Goal: Information Seeking & Learning: Understand process/instructions

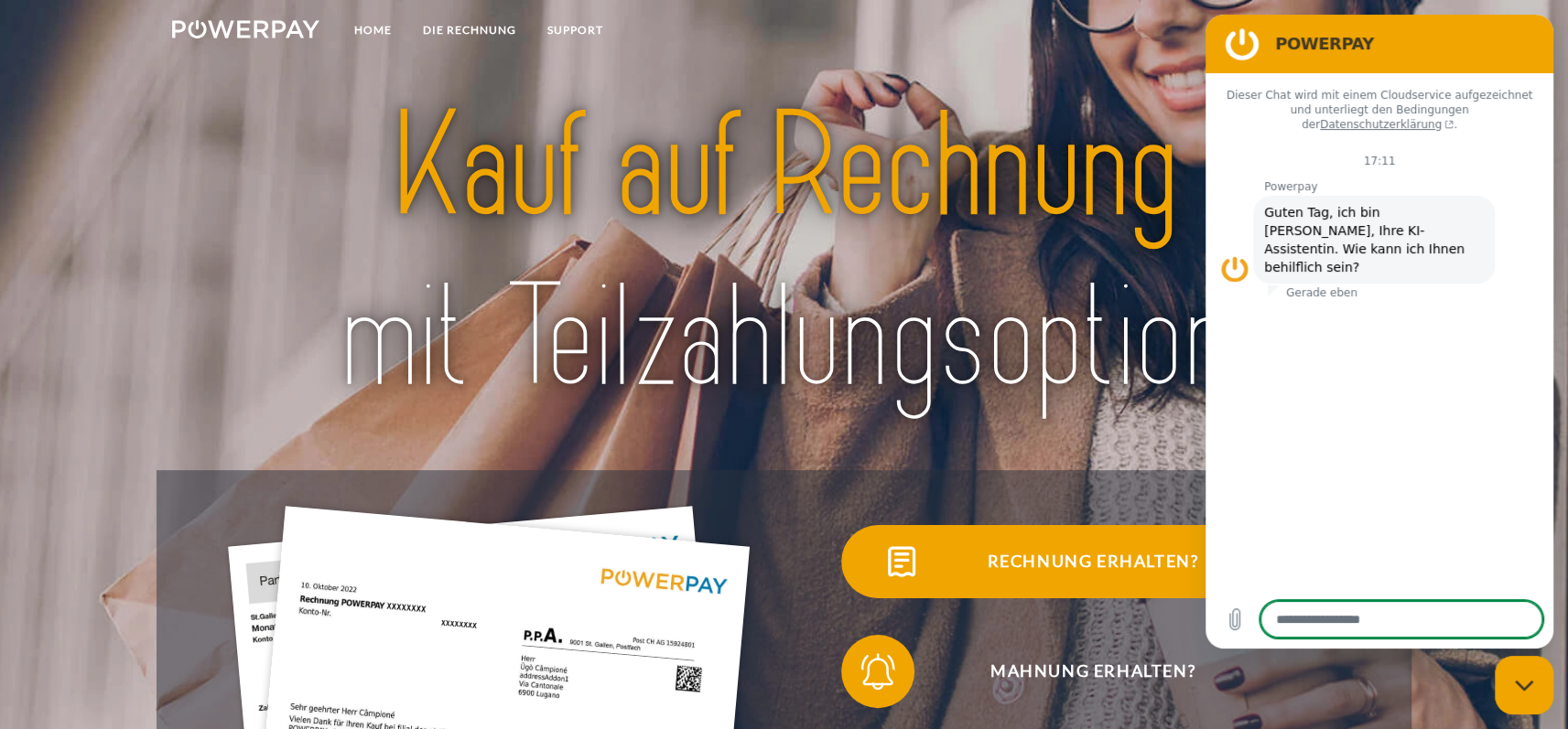
click at [1045, 565] on span "Rechnung erhalten?" at bounding box center [1092, 561] width 449 height 73
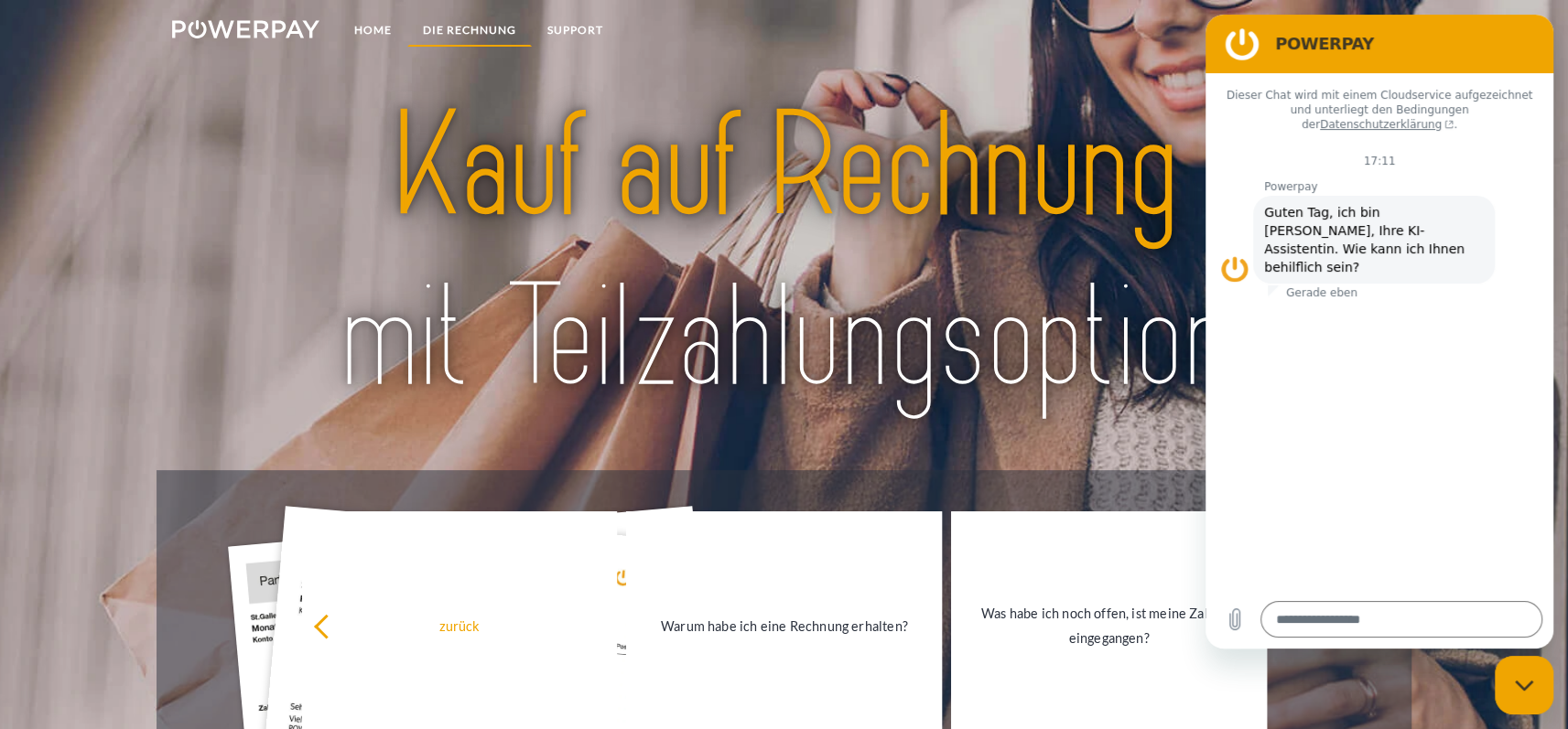
click at [468, 28] on link "DIE RECHNUNG" at bounding box center [469, 30] width 124 height 33
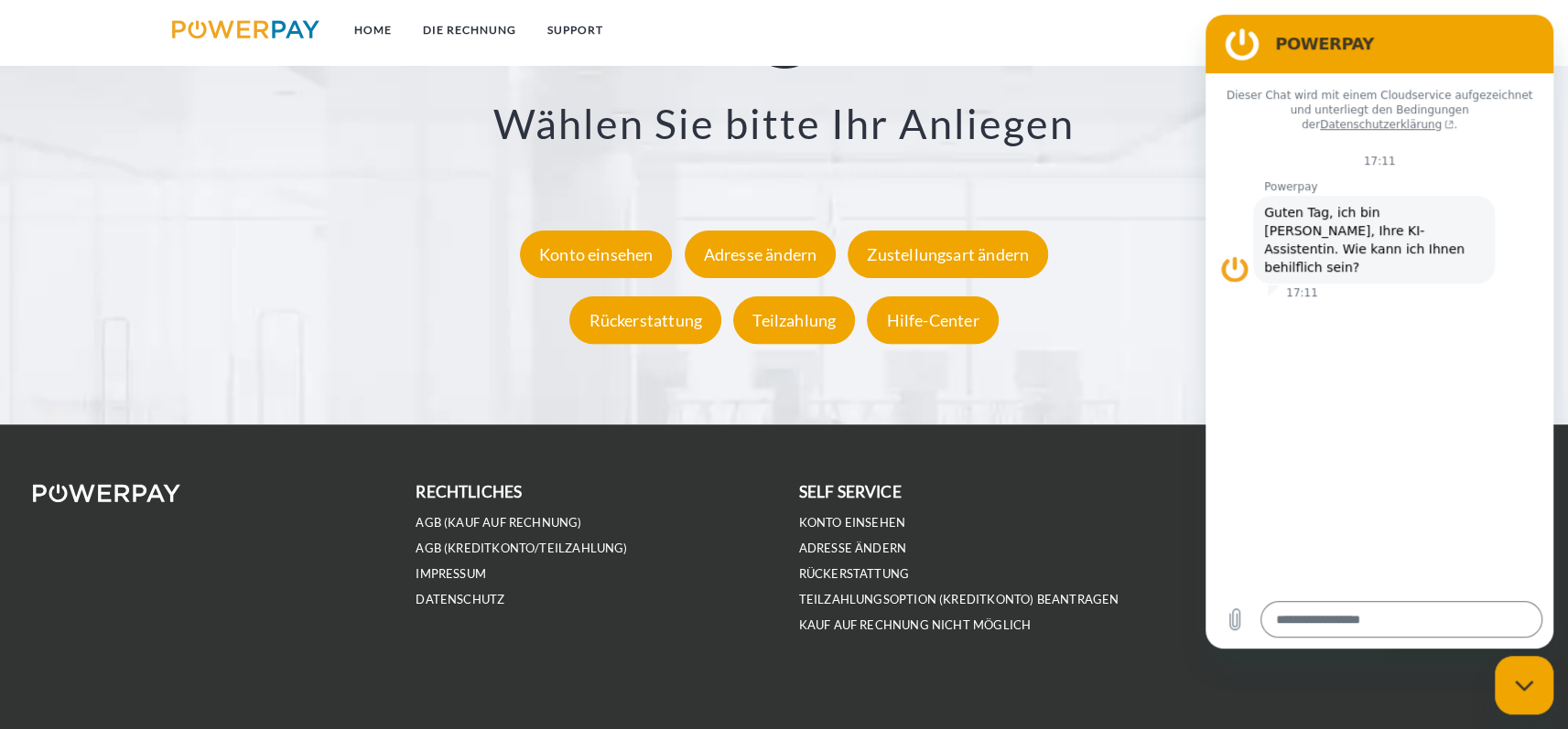
scroll to position [3594, 0]
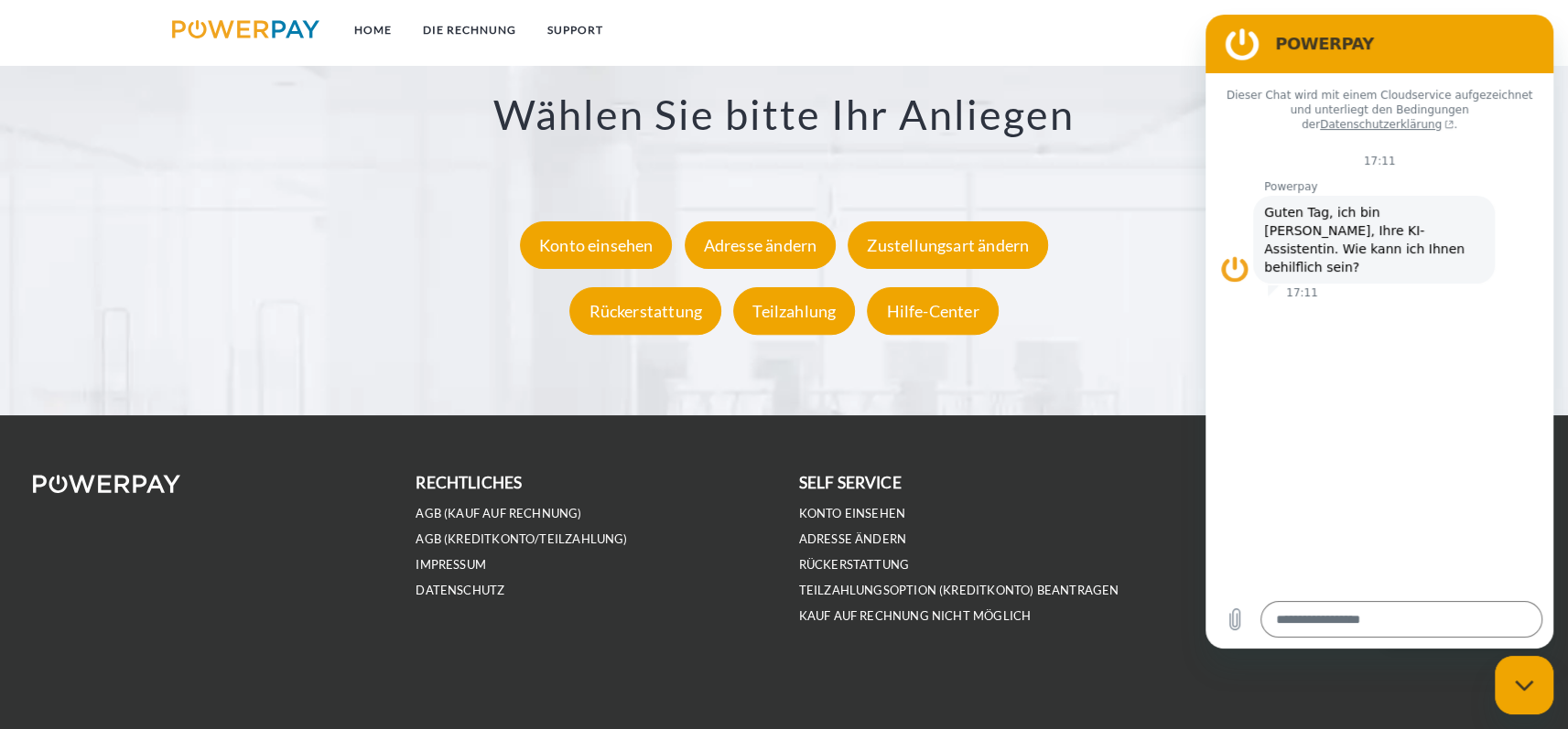
click at [1238, 40] on figure at bounding box center [1241, 43] width 36 height 36
click at [1236, 37] on figure at bounding box center [1241, 43] width 36 height 36
click at [606, 250] on div "Konto einsehen" at bounding box center [596, 246] width 152 height 48
type textarea "*"
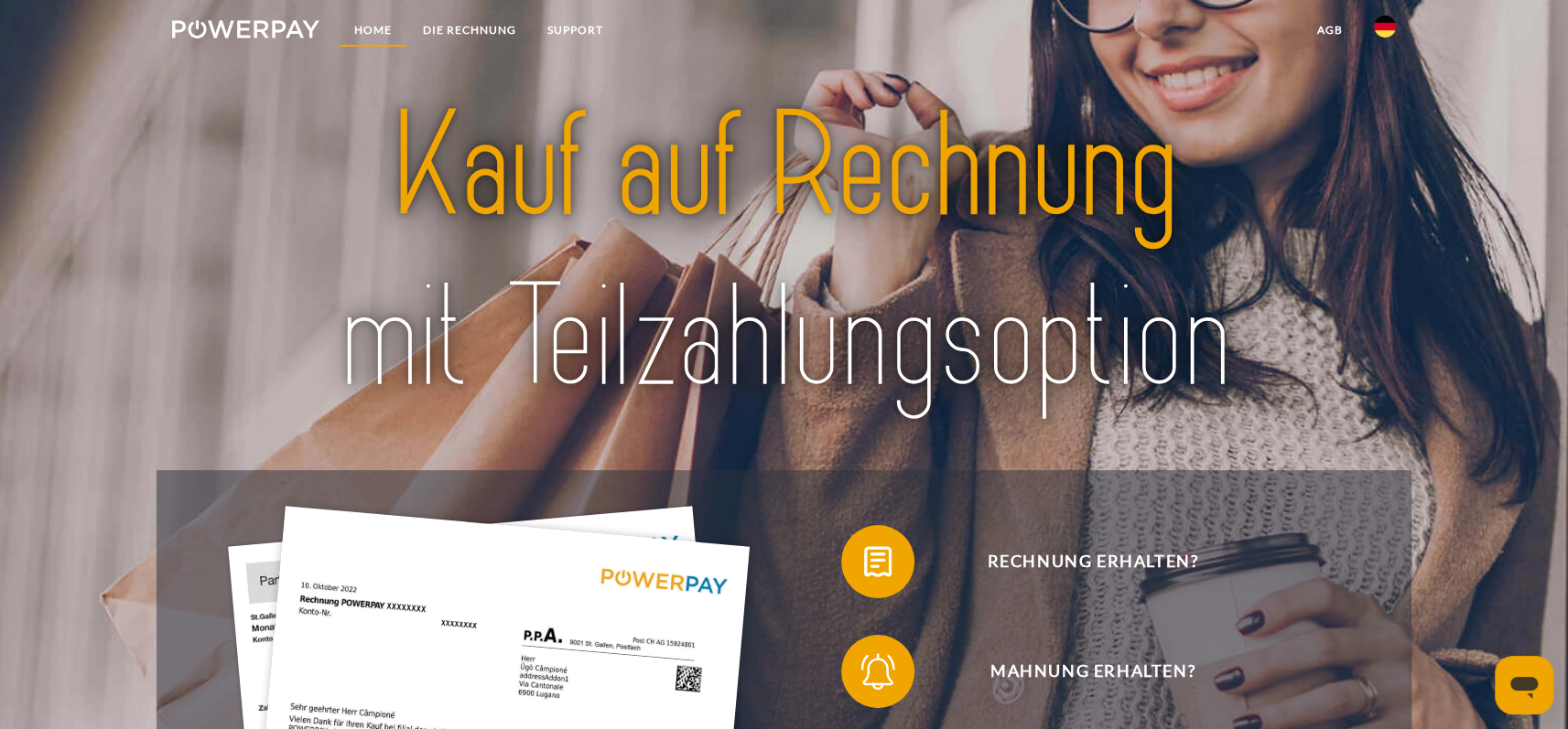
click at [367, 22] on link "Home" at bounding box center [372, 30] width 68 height 33
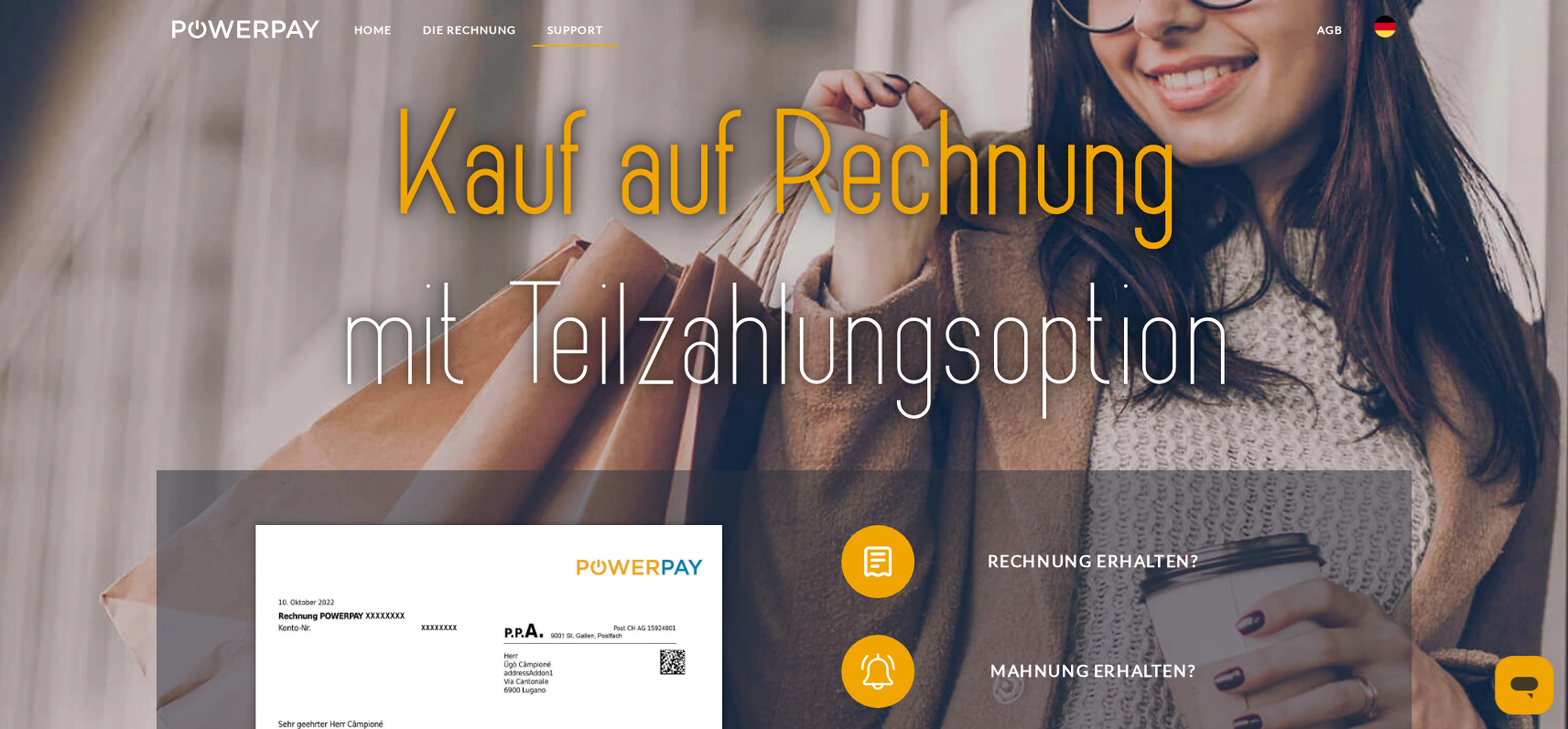
click at [582, 21] on link "SUPPORT" at bounding box center [575, 30] width 87 height 33
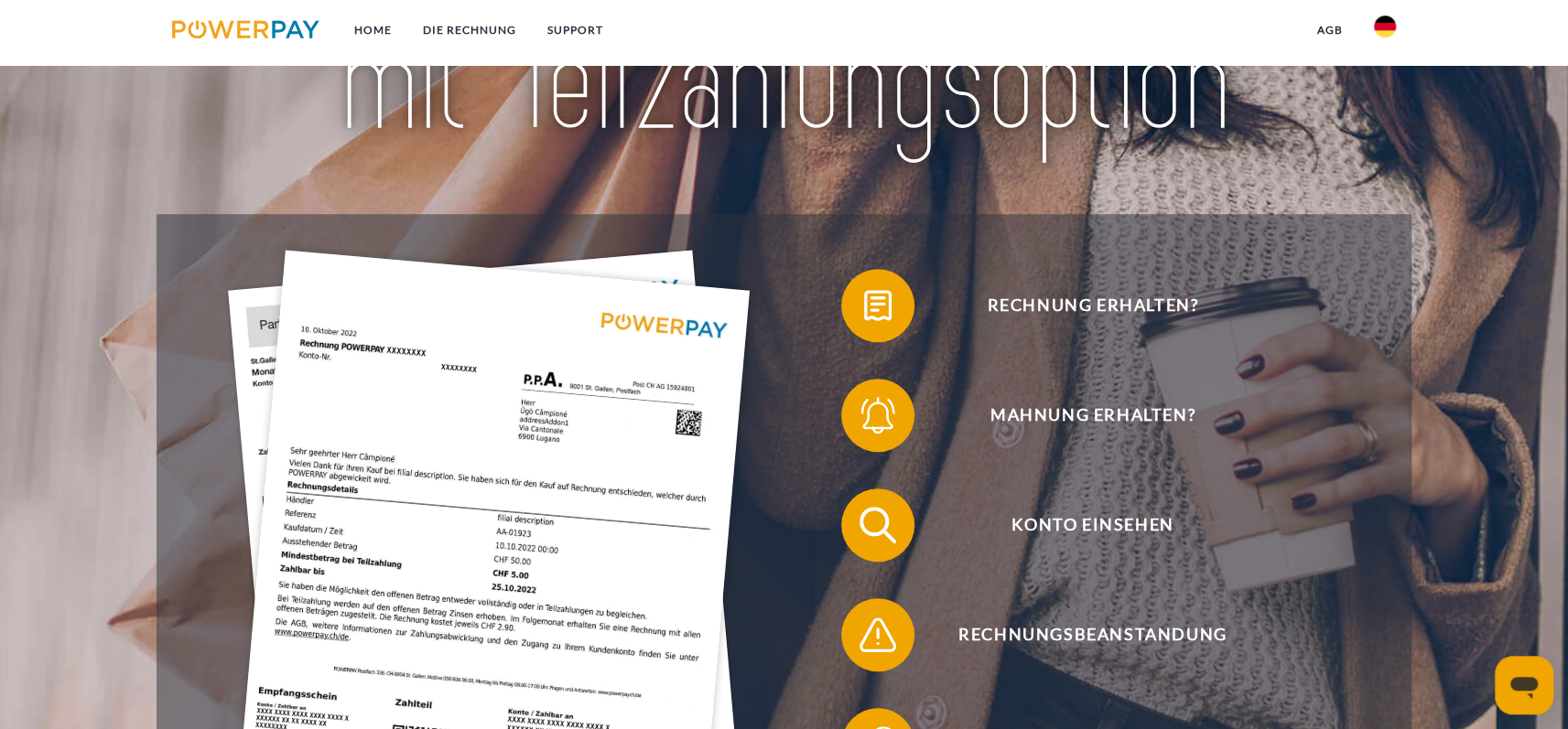
scroll to position [136, 0]
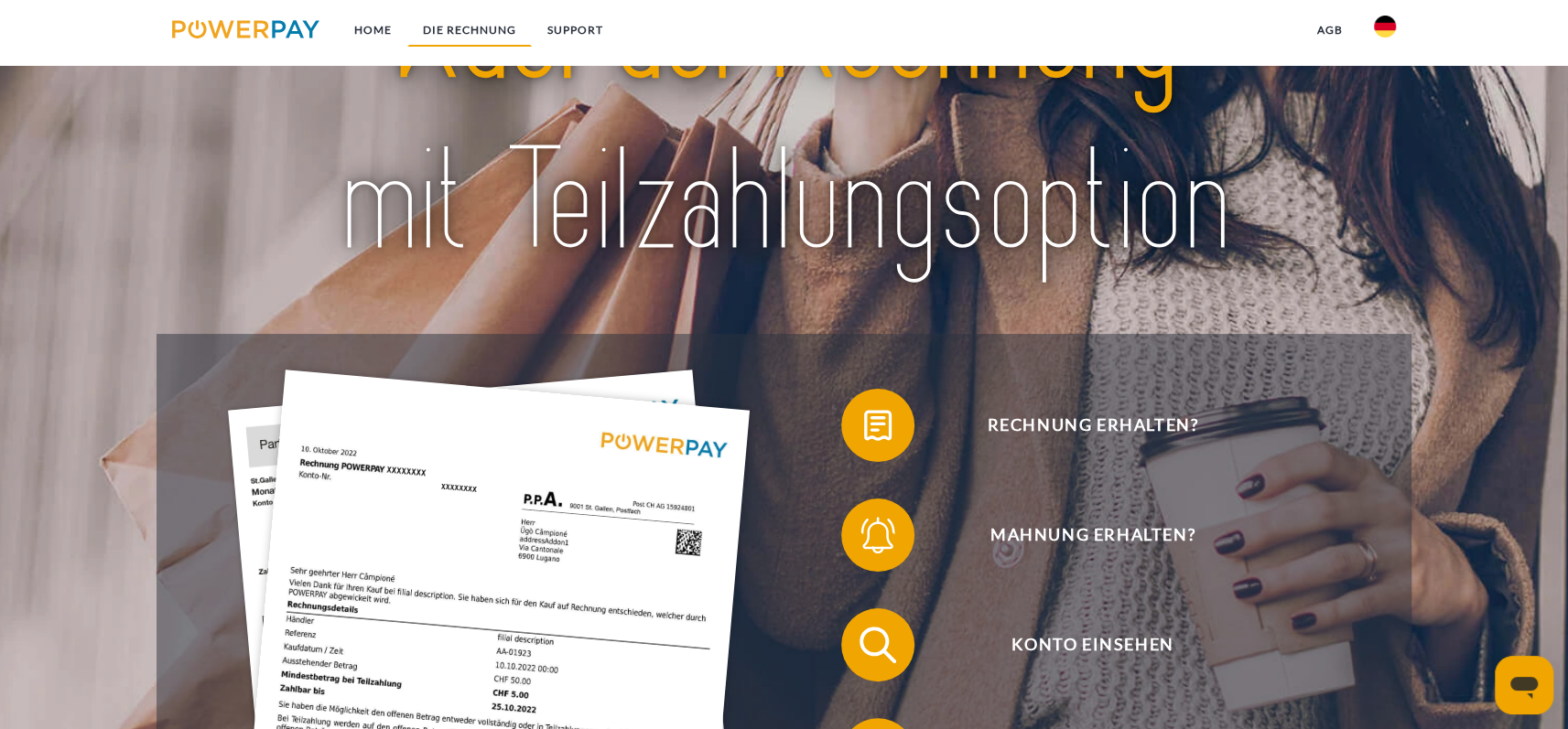
click at [450, 22] on link "DIE RECHNUNG" at bounding box center [469, 30] width 124 height 33
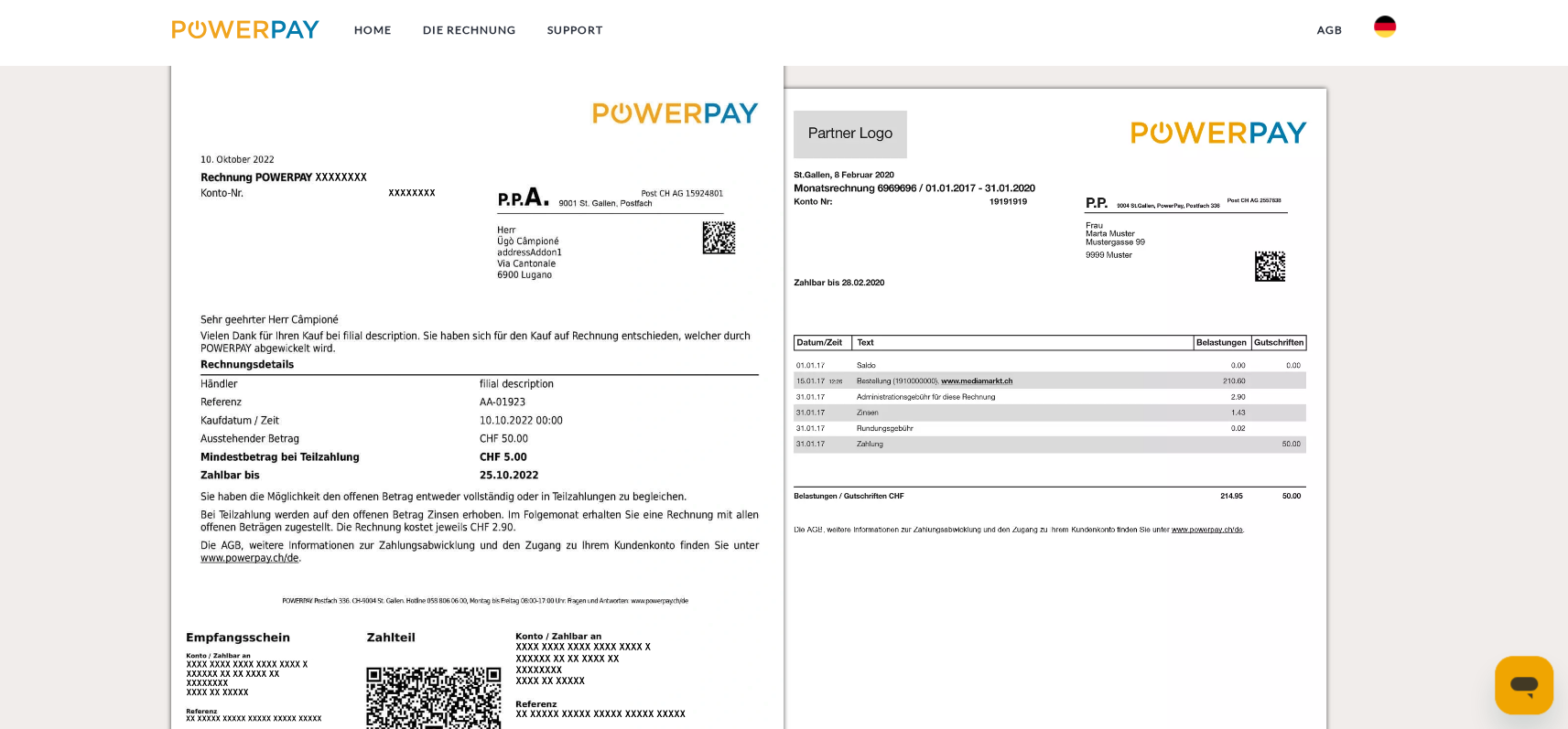
scroll to position [1729, 0]
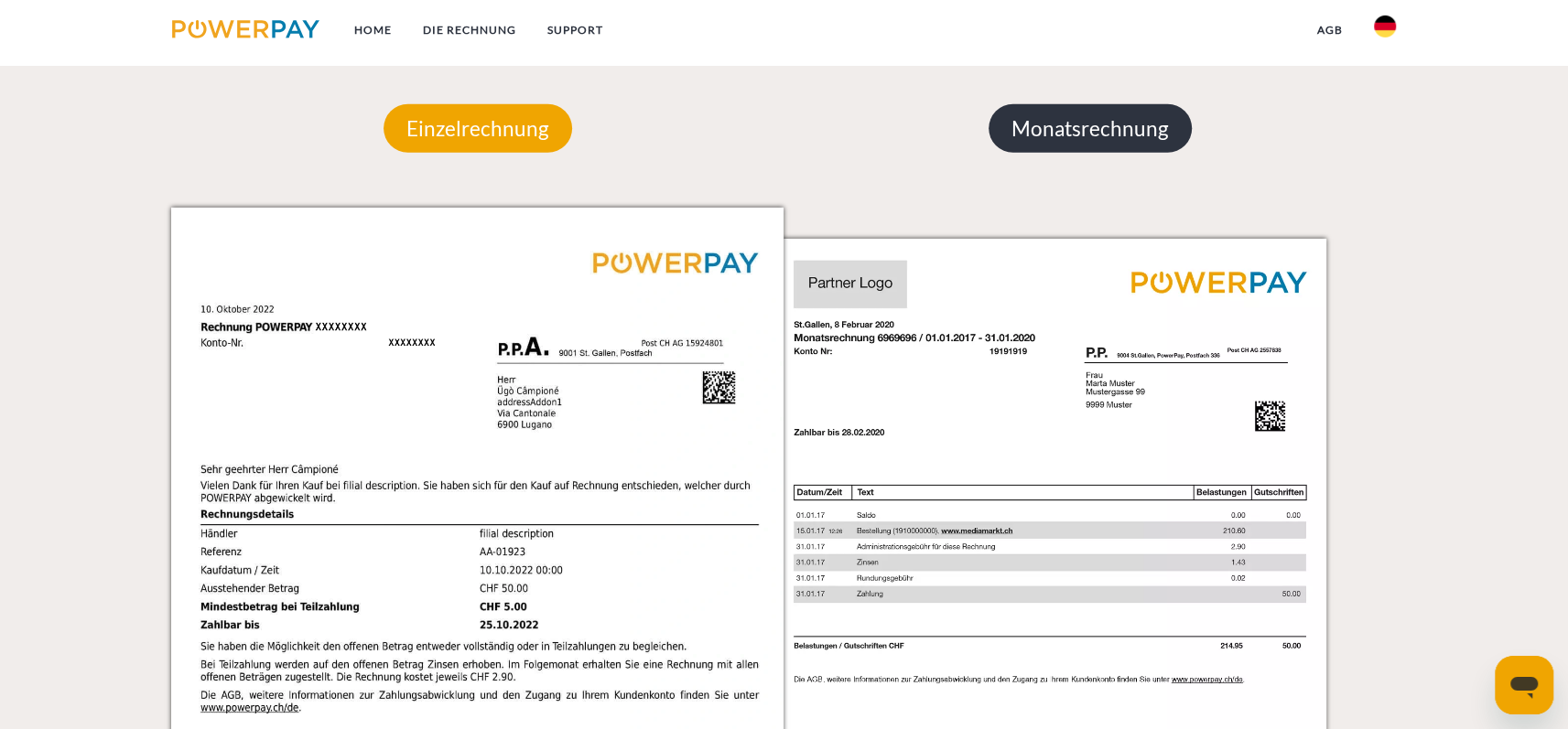
click at [1100, 122] on p "Monatsrechnung" at bounding box center [1090, 129] width 203 height 50
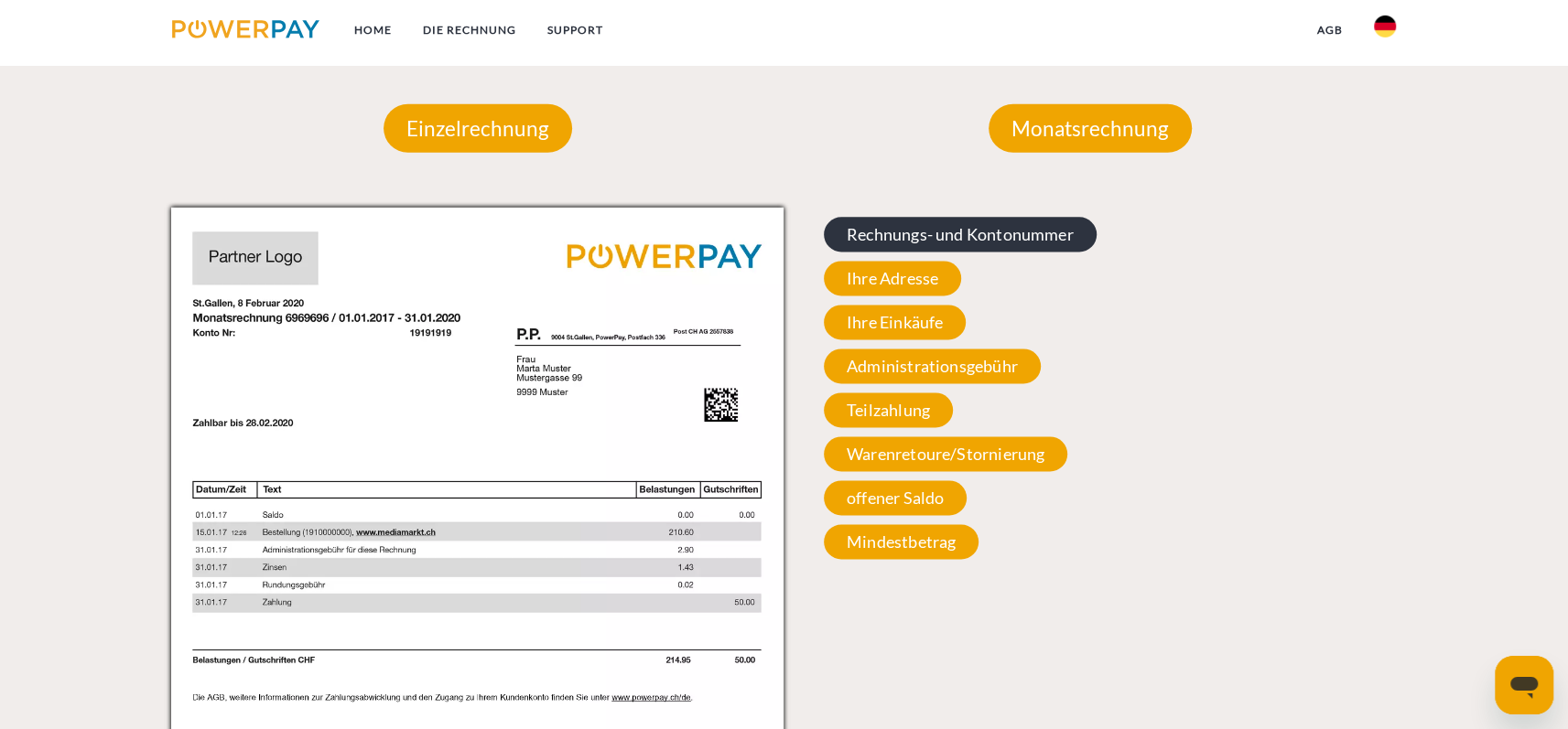
click at [1023, 236] on span "Rechnungs- und Kontonummer" at bounding box center [960, 235] width 273 height 35
